Goal: Find specific page/section: Find specific page/section

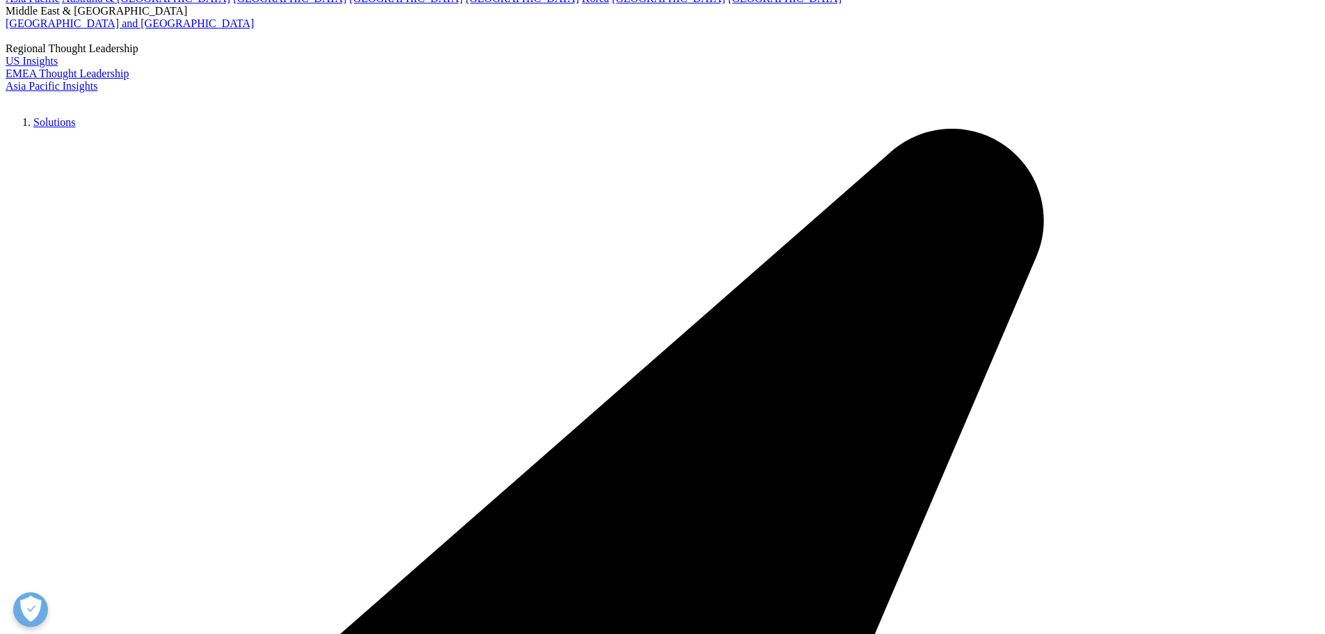
scroll to position [115, 0]
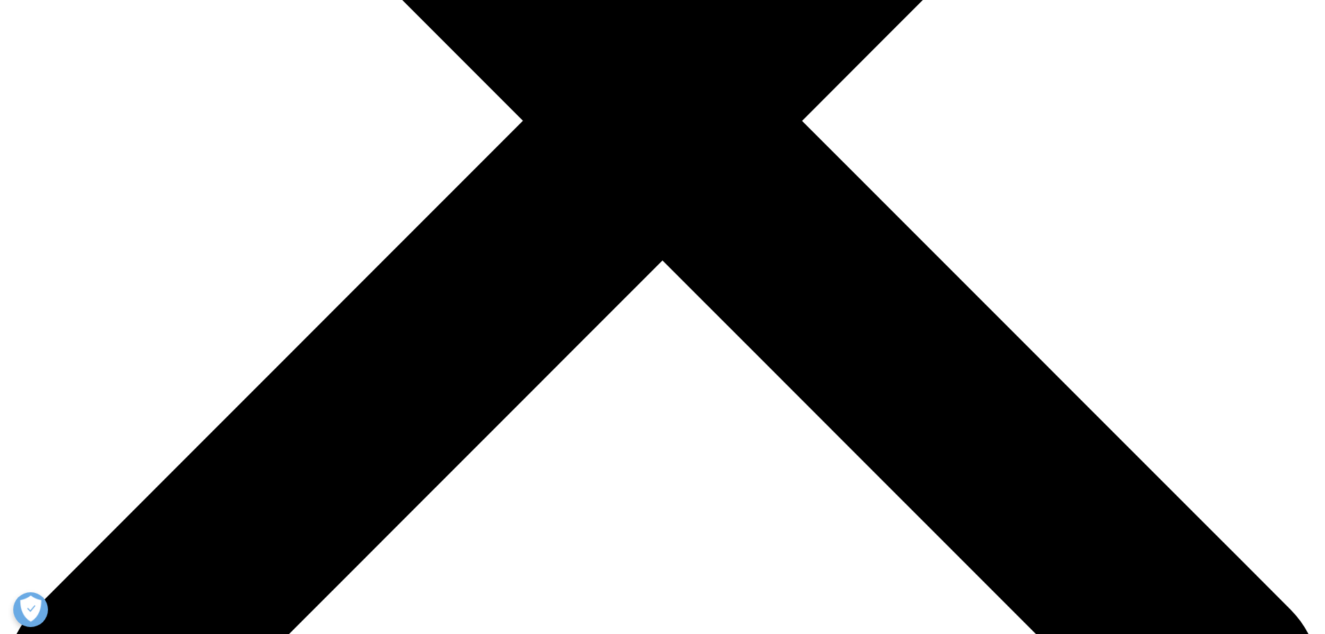
scroll to position [209, 0]
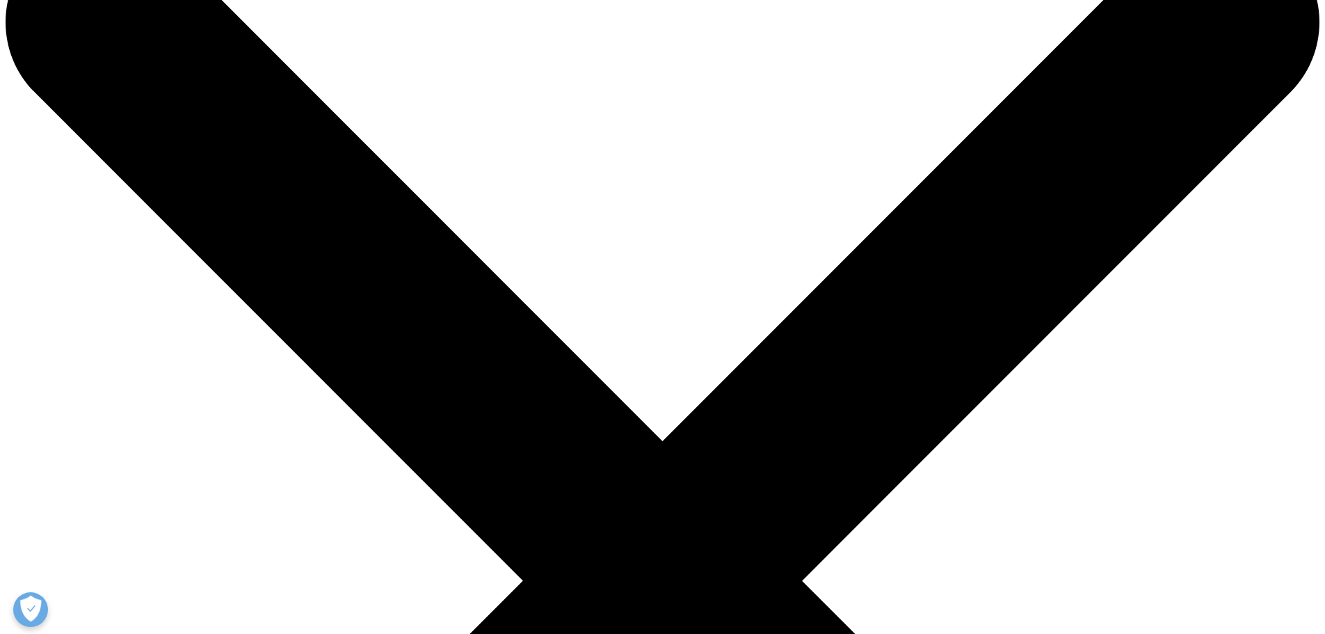
scroll to position [0, 0]
